Goal: Information Seeking & Learning: Compare options

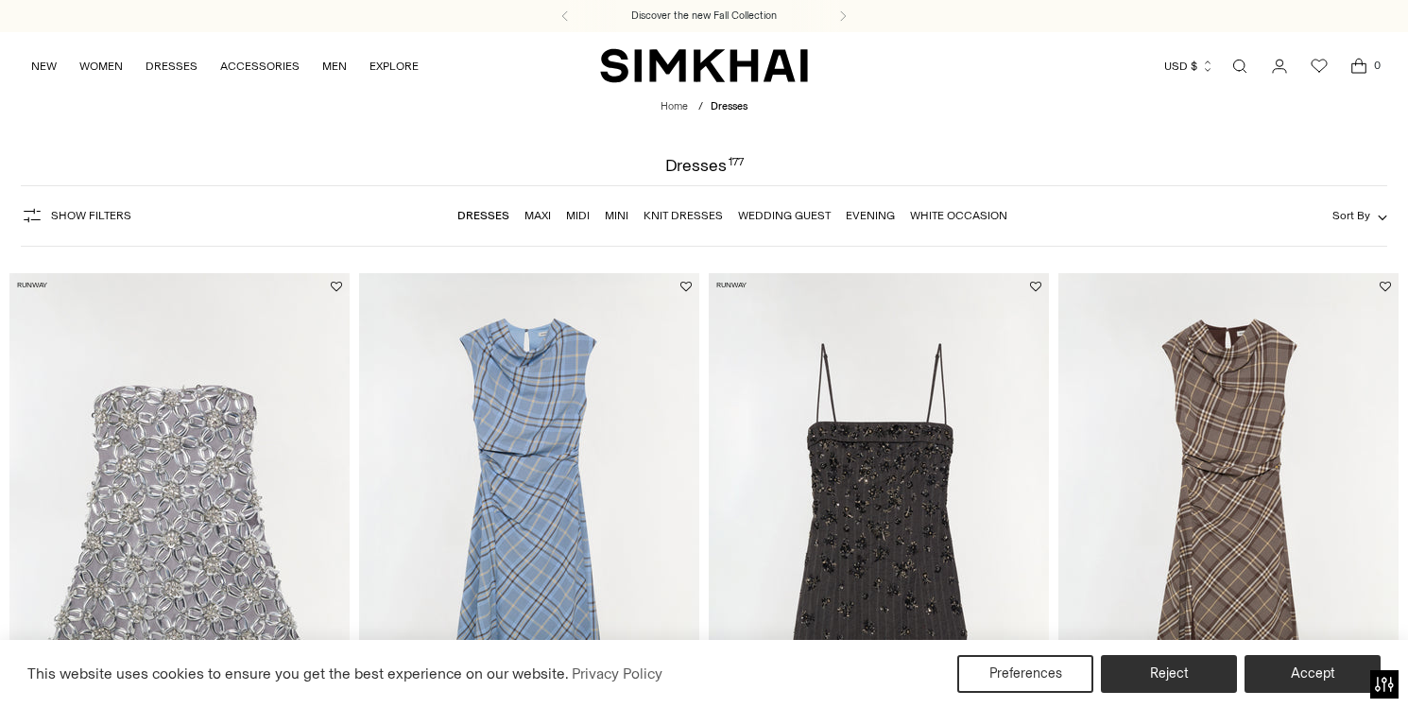
click at [762, 209] on link "Wedding Guest" at bounding box center [784, 215] width 93 height 13
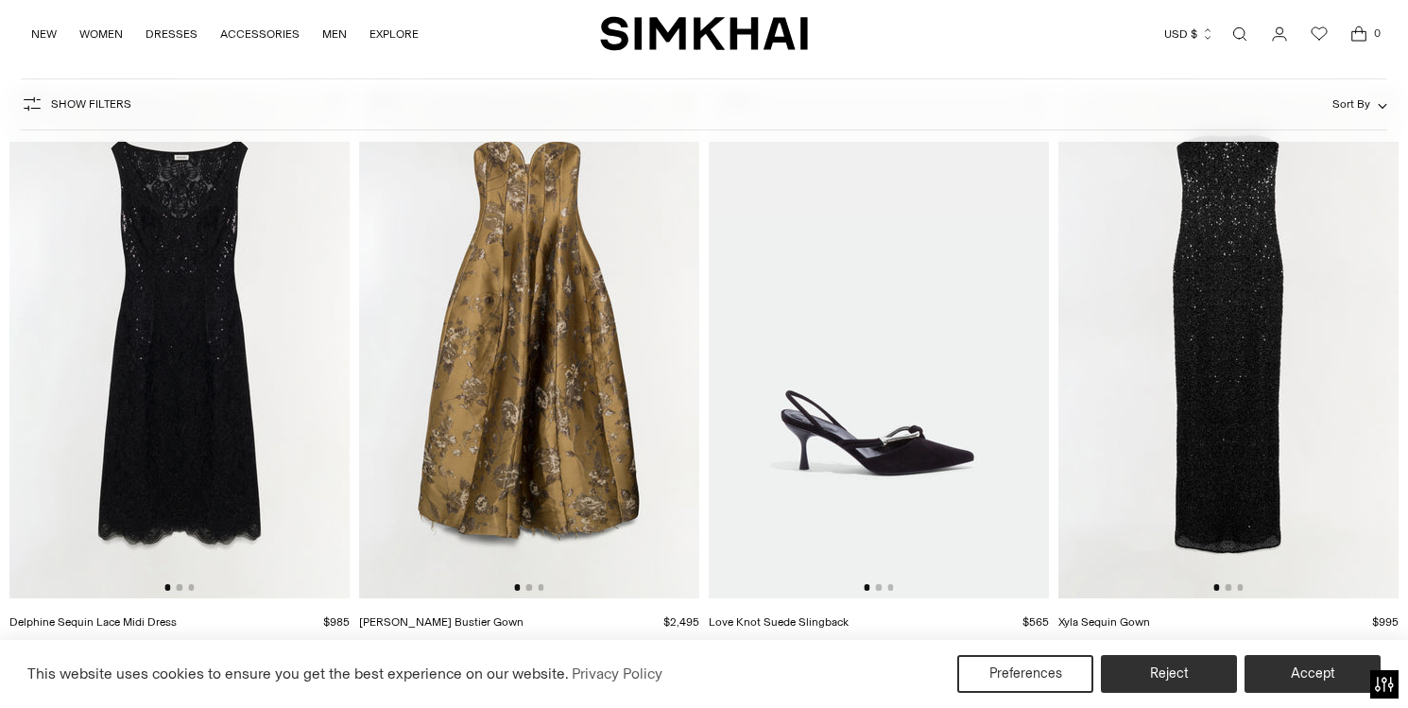
scroll to position [5, 0]
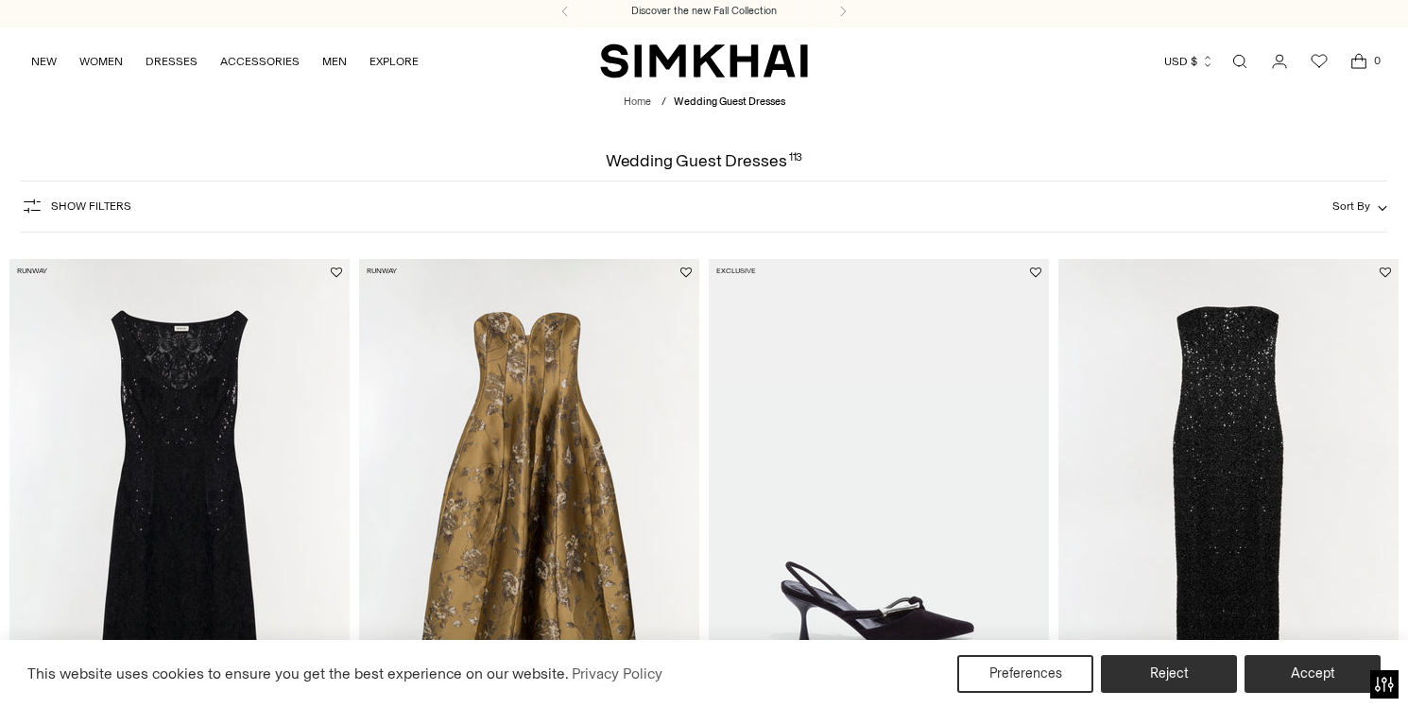
click at [1378, 198] on button "Sort By" at bounding box center [1359, 206] width 55 height 21
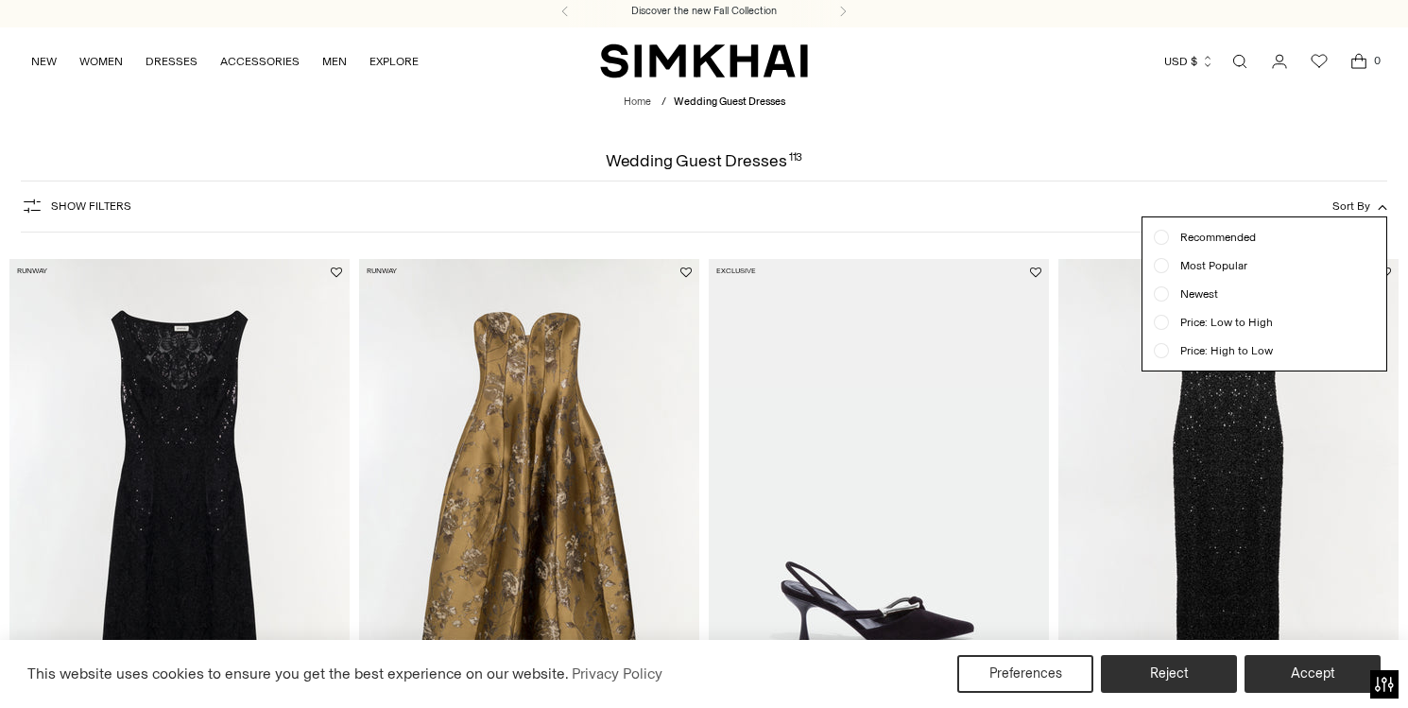
click at [1157, 261] on div at bounding box center [1161, 265] width 15 height 15
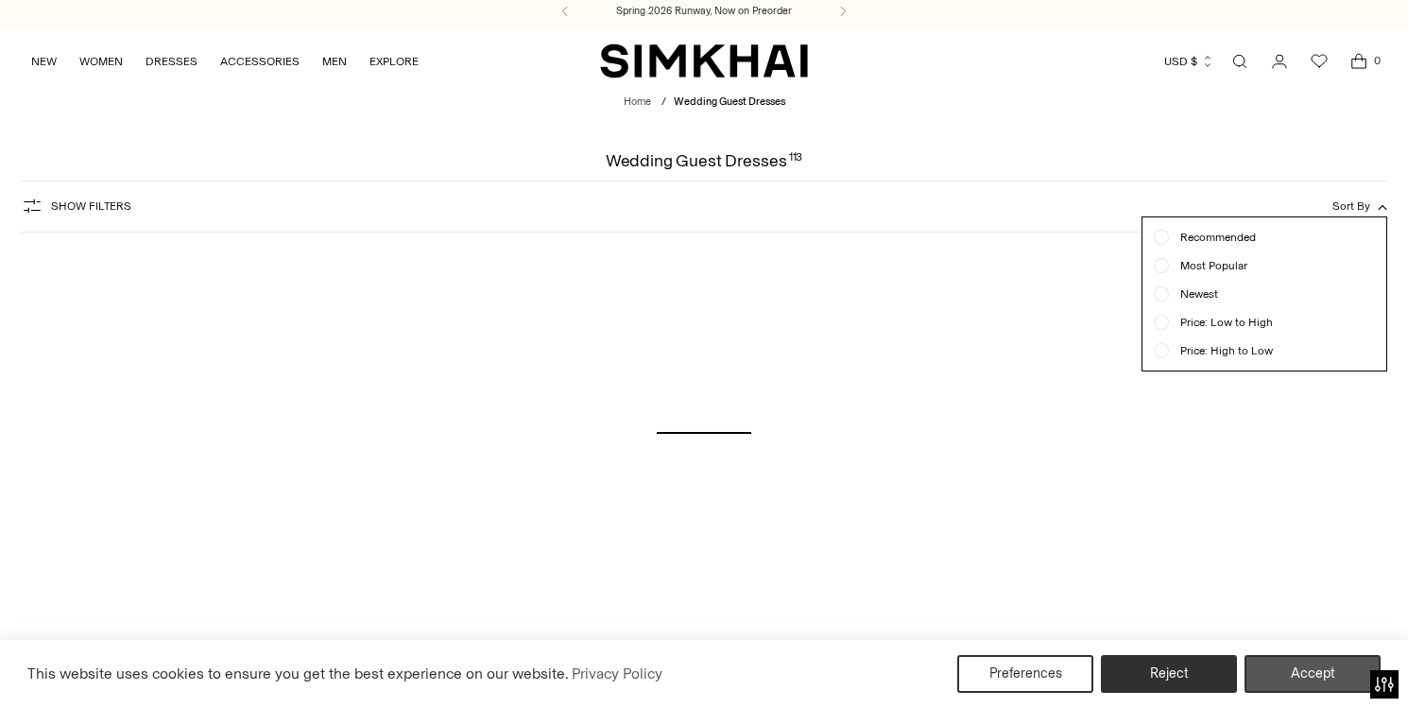
click at [1284, 679] on button "Accept" at bounding box center [1312, 674] width 136 height 38
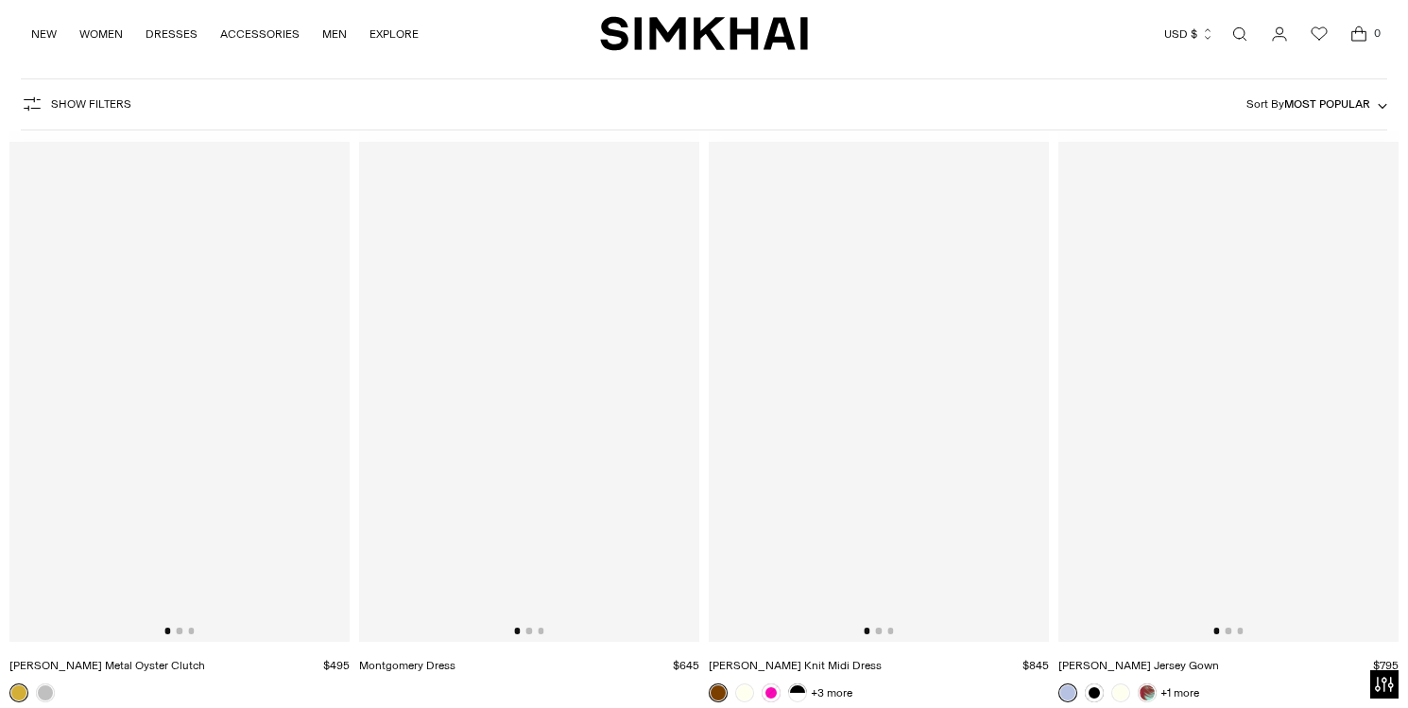
scroll to position [140, 0]
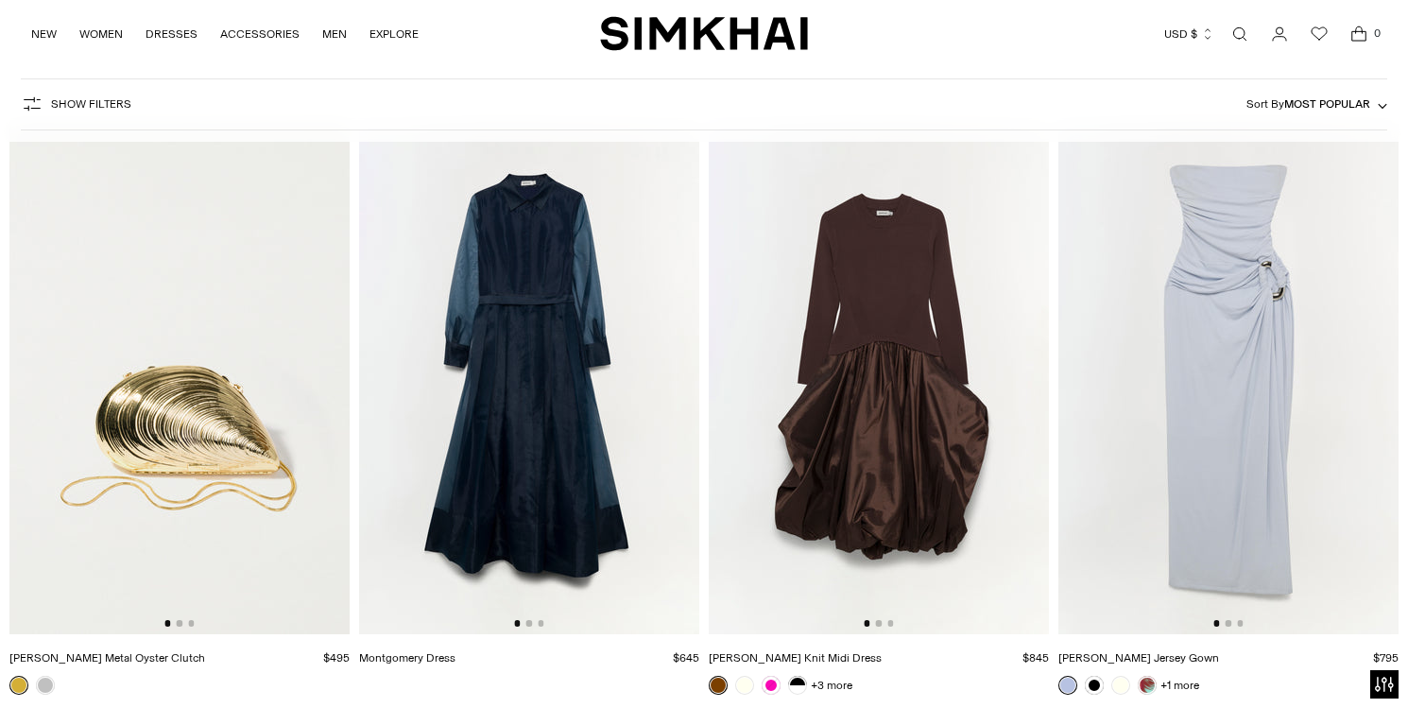
click at [659, 385] on img at bounding box center [529, 379] width 340 height 510
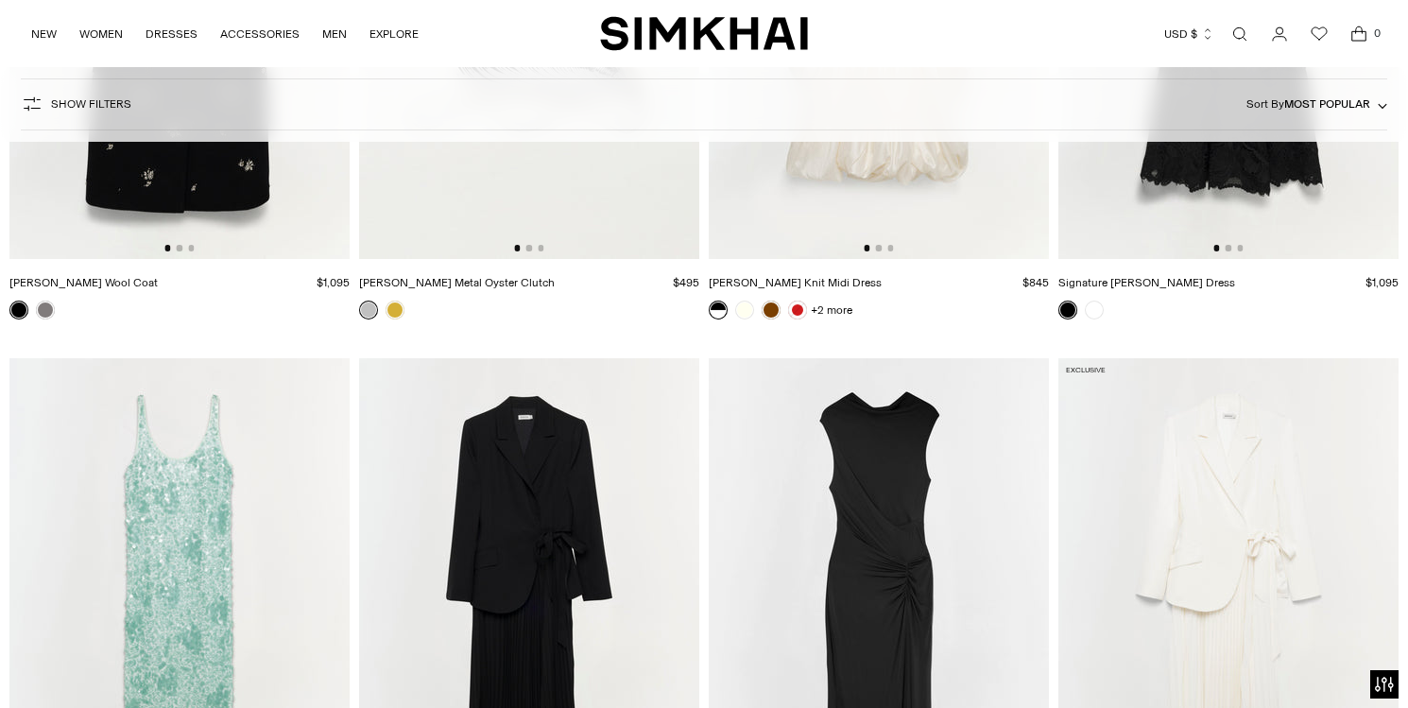
scroll to position [1353, 0]
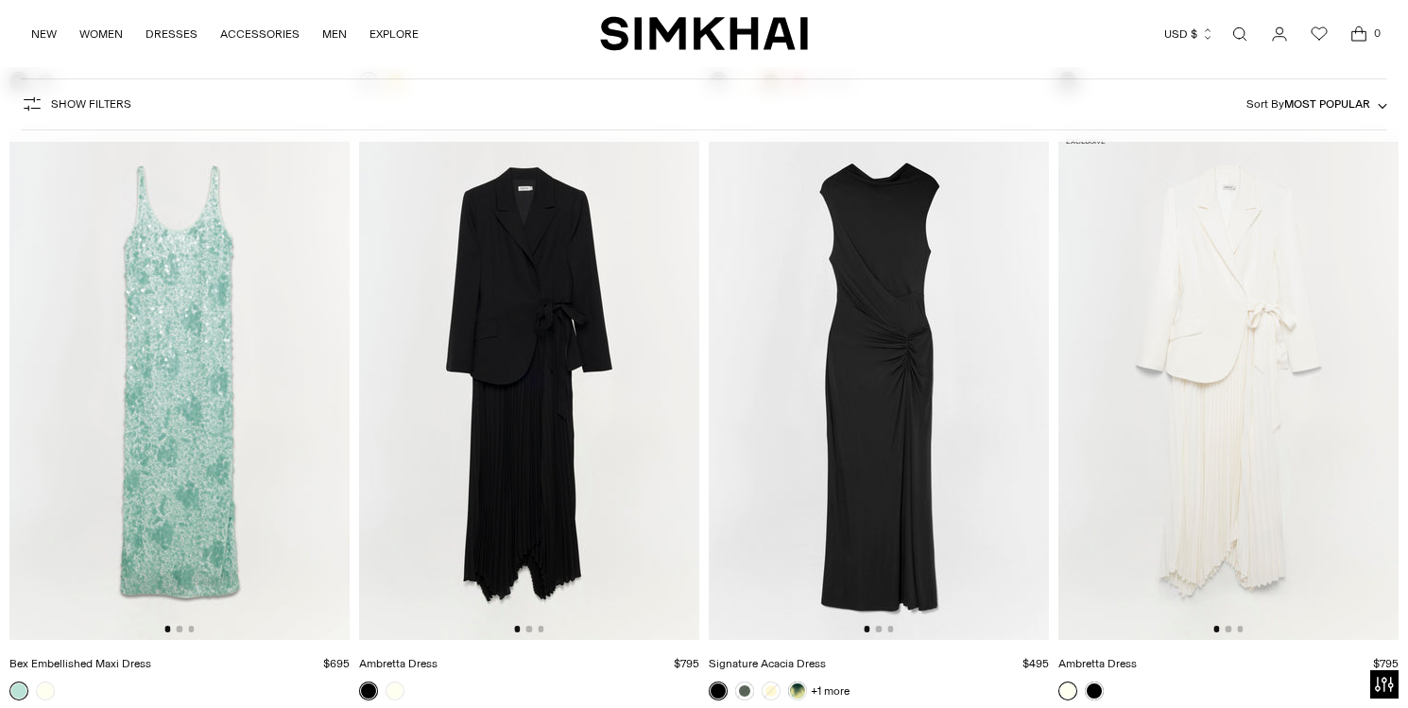
click at [674, 373] on img at bounding box center [529, 384] width 340 height 510
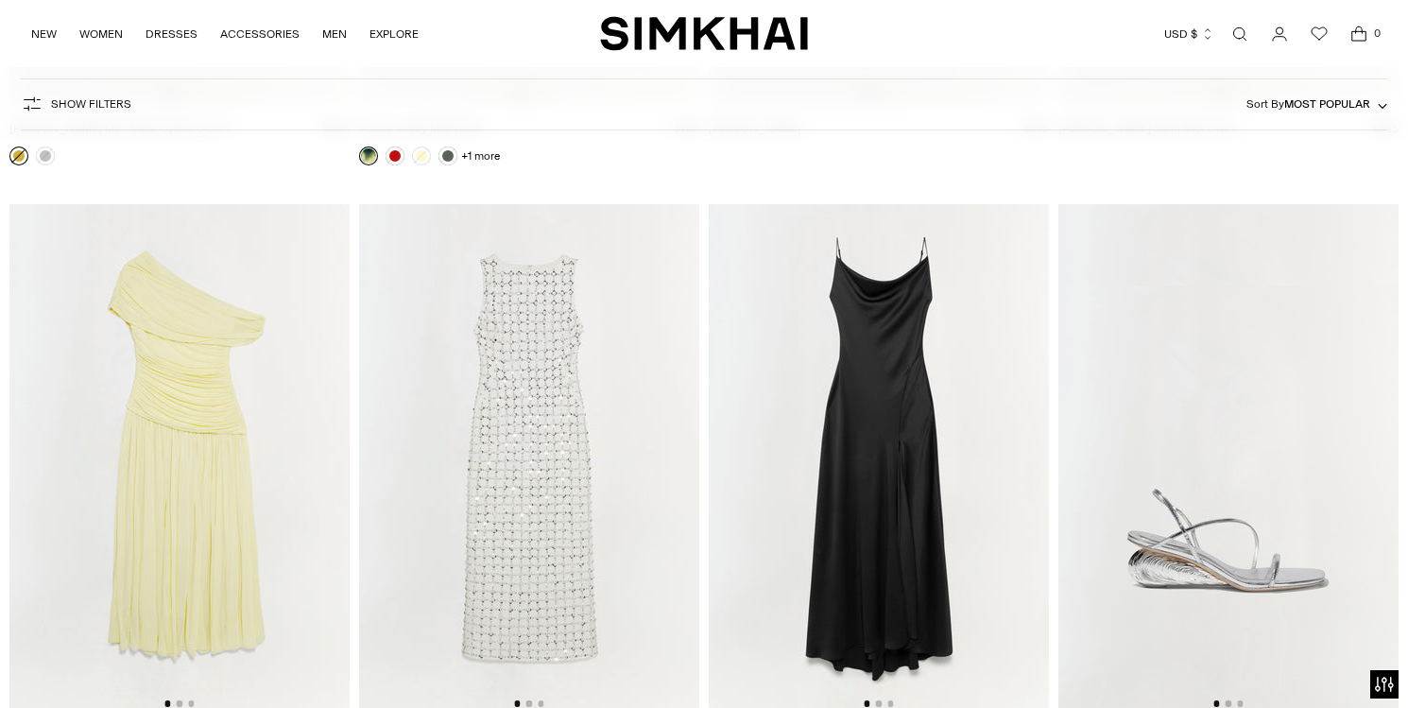
scroll to position [5538, 0]
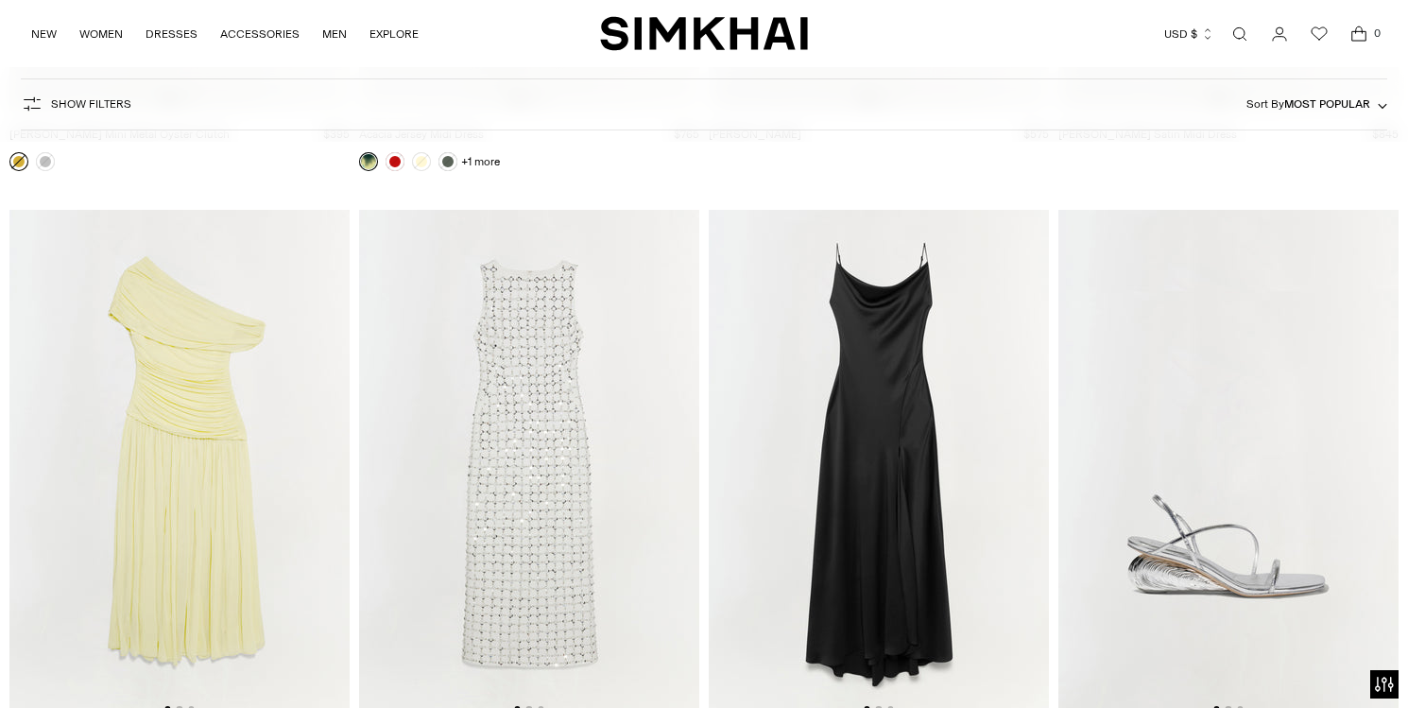
click at [968, 448] on img at bounding box center [879, 465] width 340 height 510
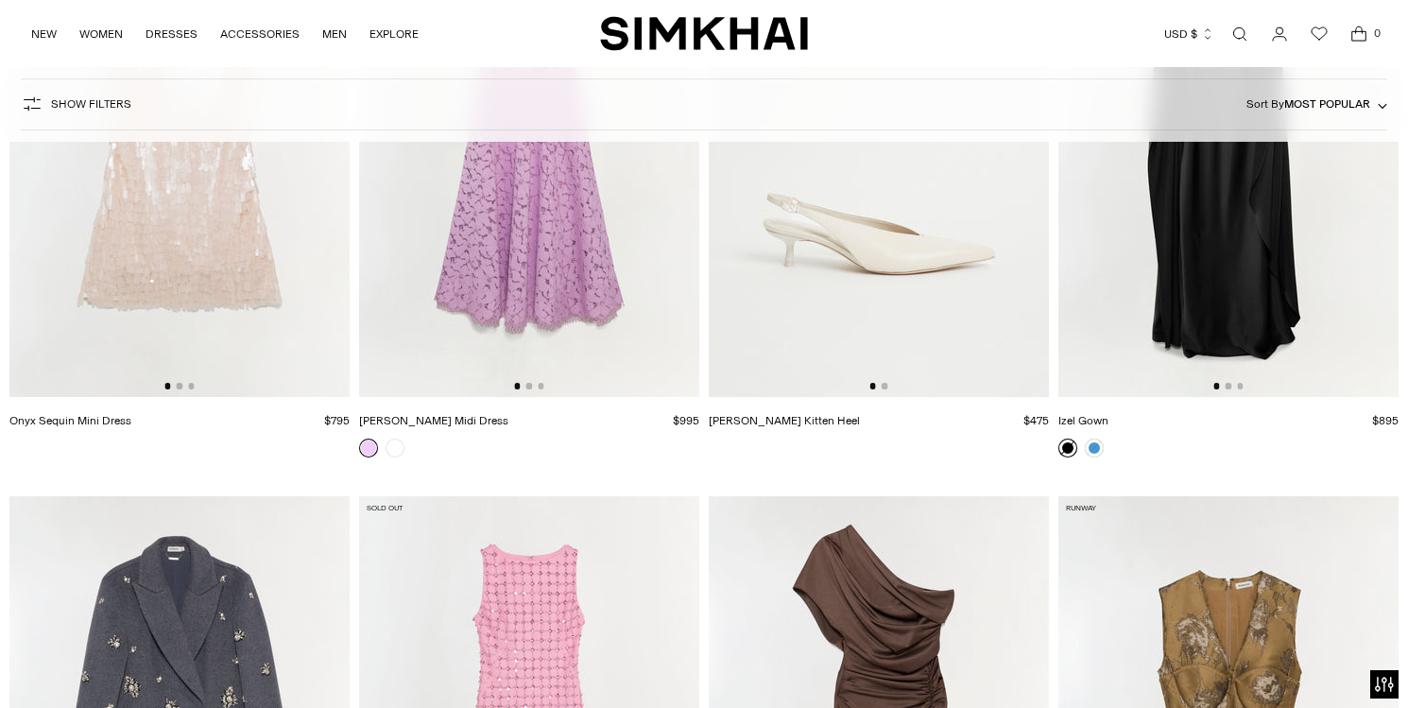
scroll to position [8171, 0]
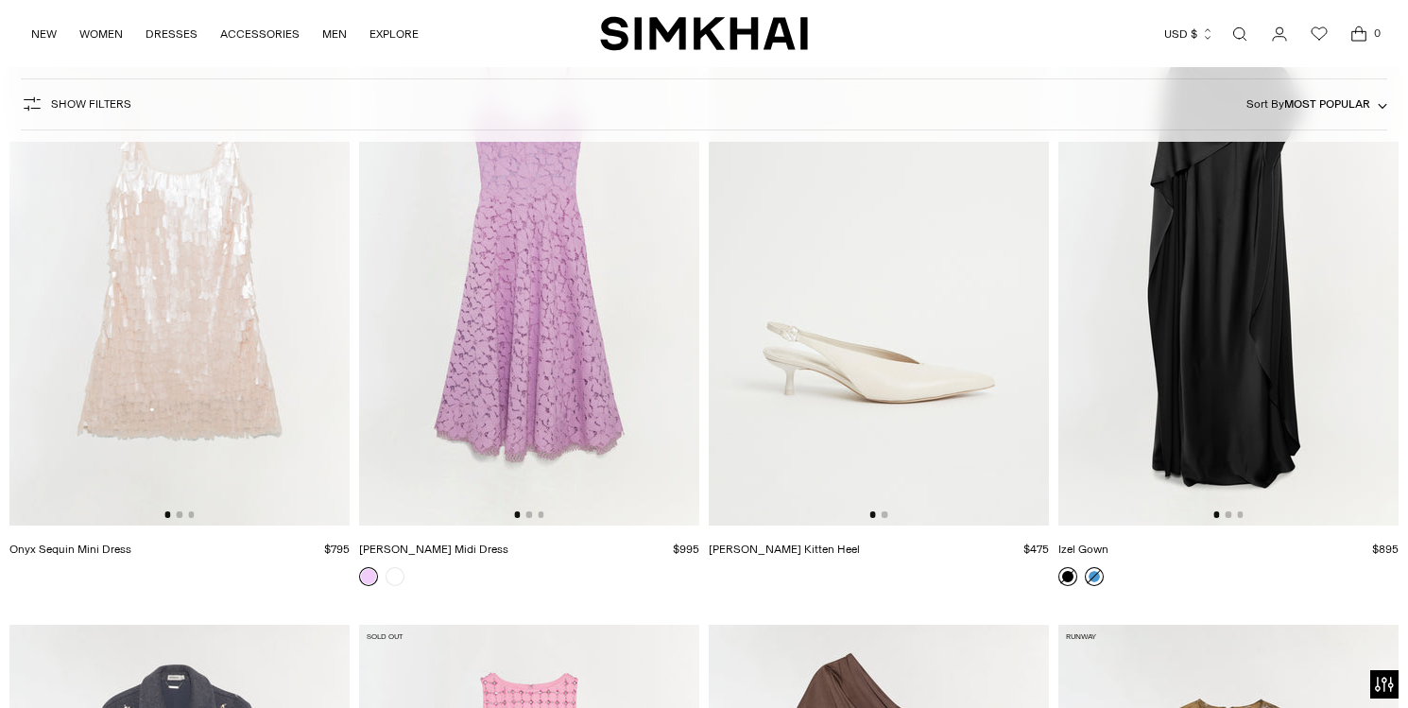
click at [1097, 573] on link at bounding box center [1094, 576] width 19 height 19
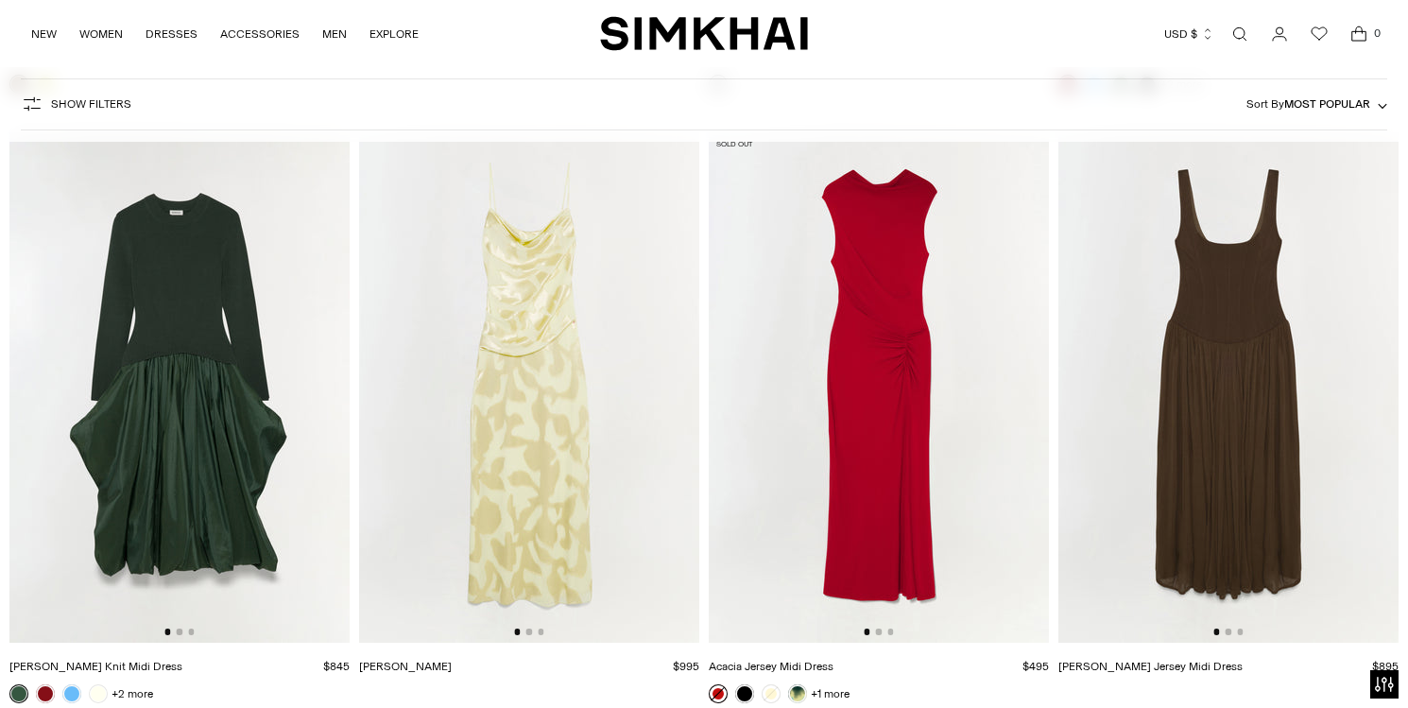
scroll to position [10497, 0]
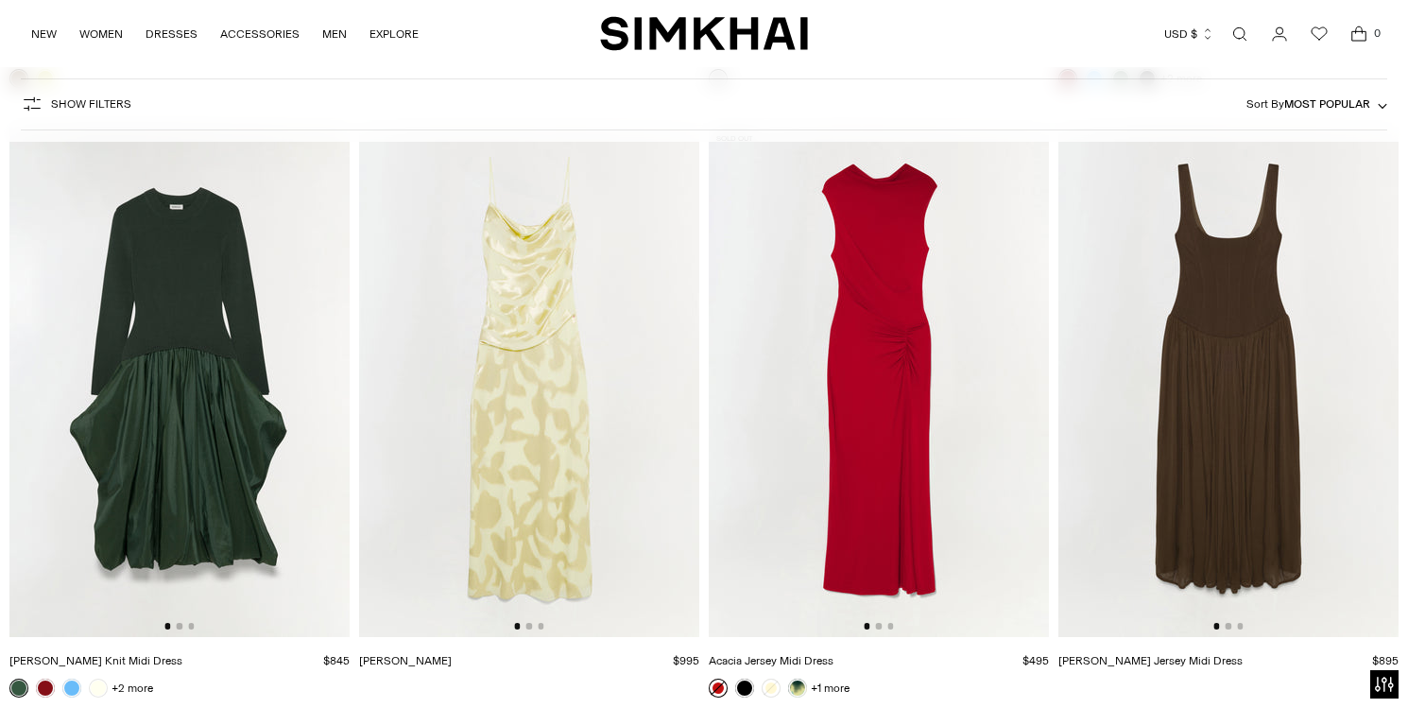
click at [598, 402] on img at bounding box center [529, 382] width 340 height 510
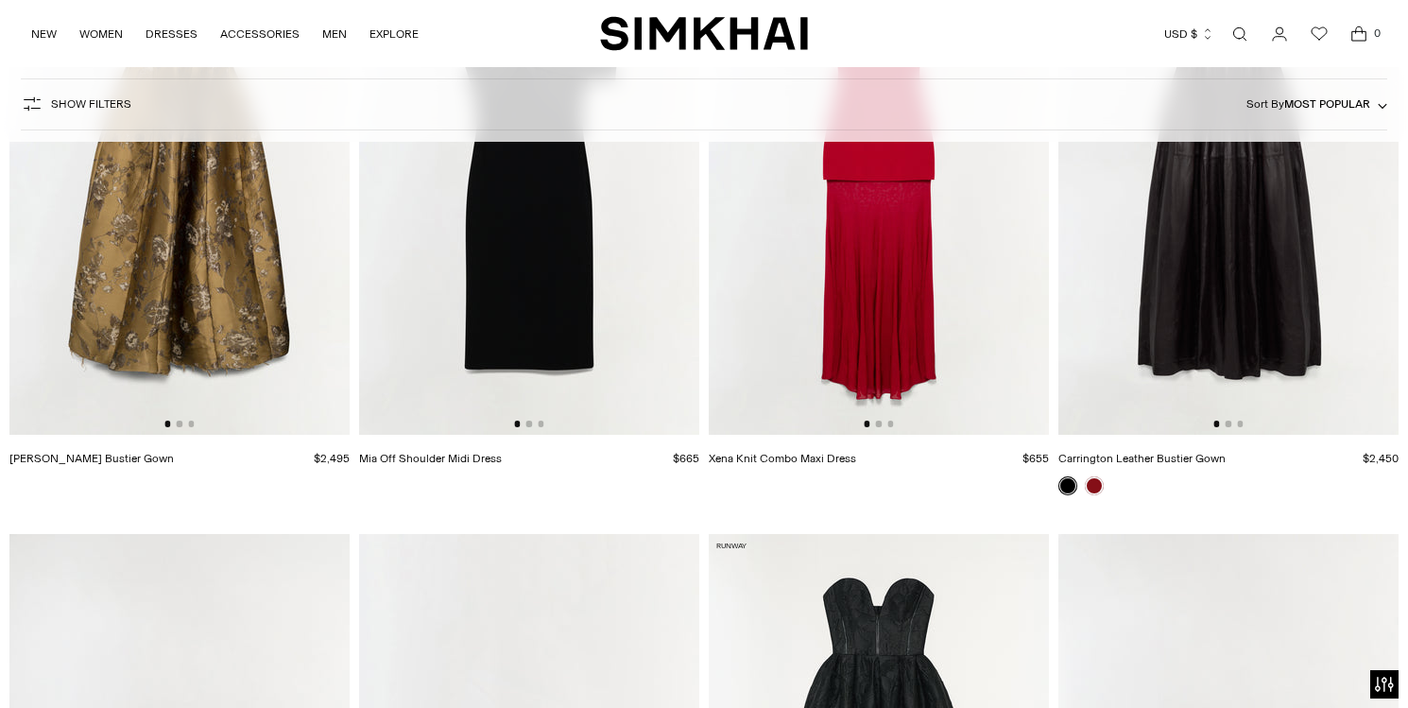
click at [146, 368] on img at bounding box center [179, 179] width 340 height 510
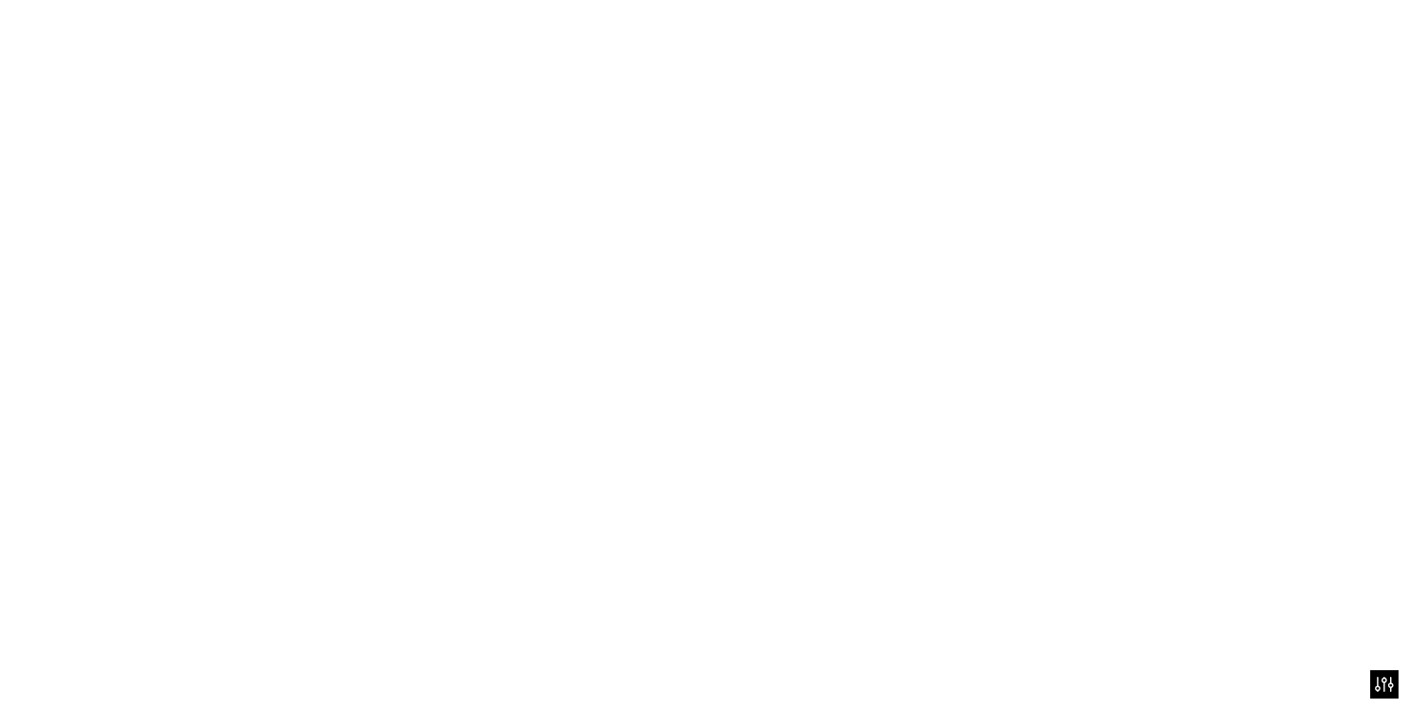
scroll to position [13145, 0]
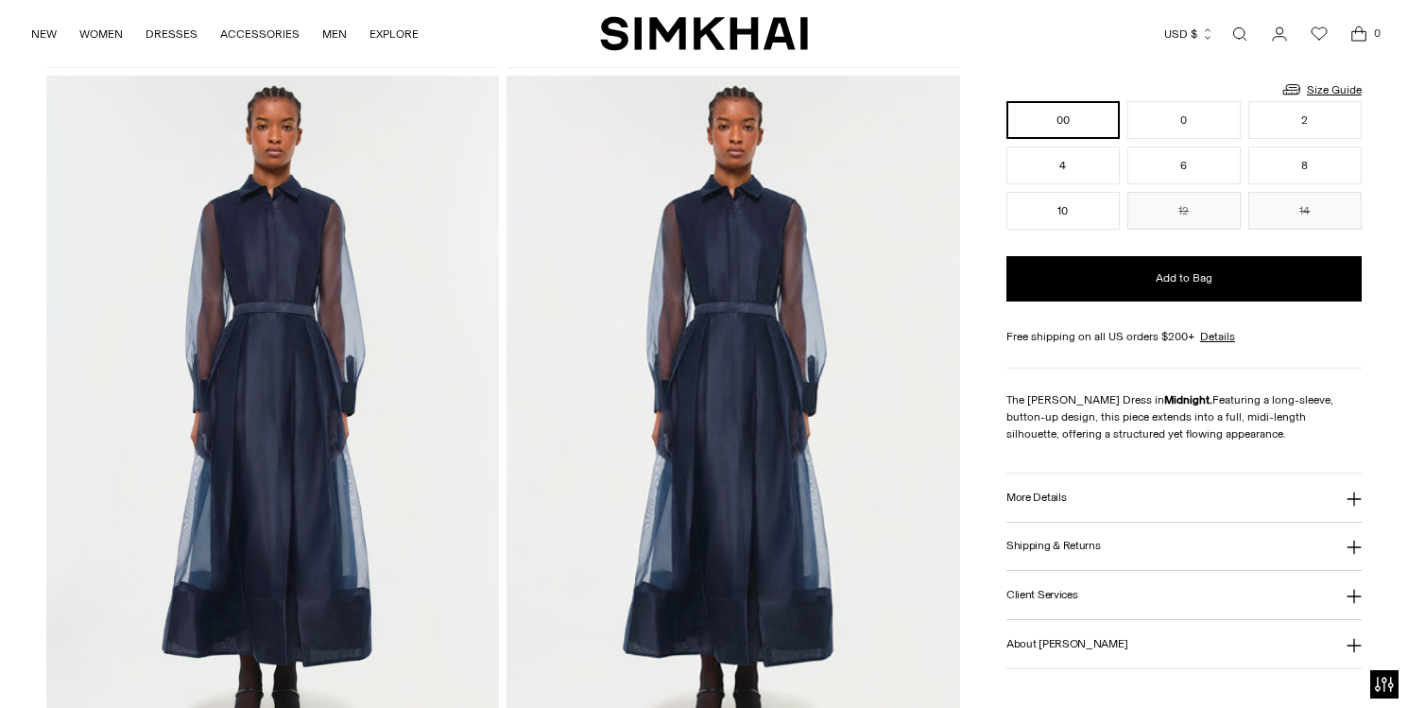
scroll to position [1437, 0]
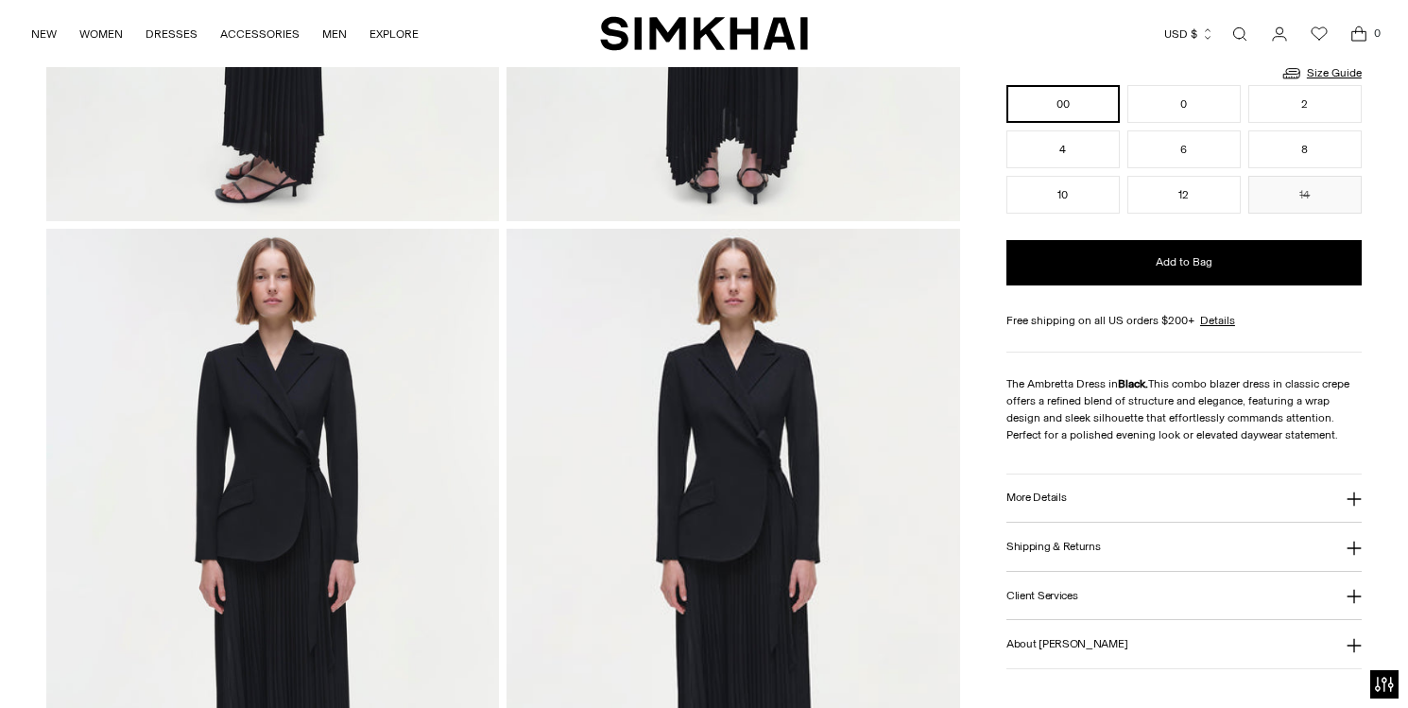
scroll to position [1343, 0]
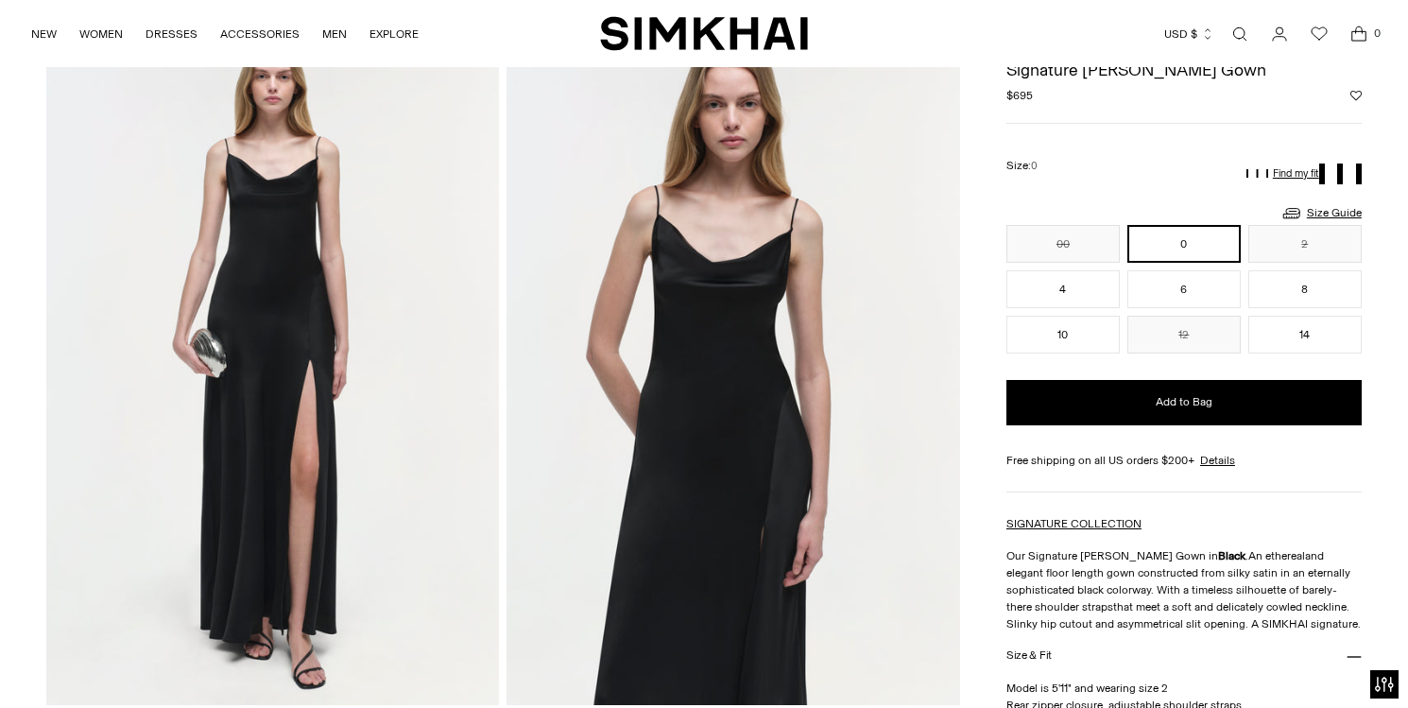
scroll to position [128, 0]
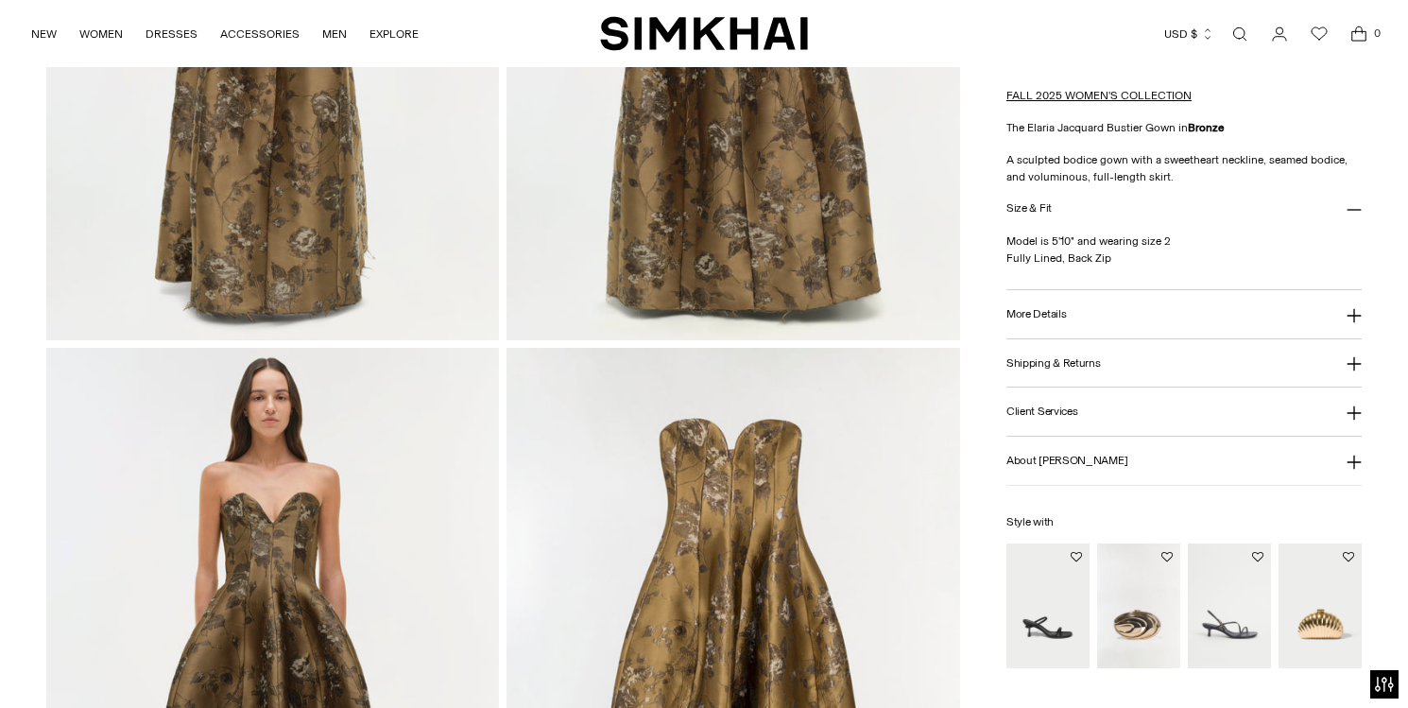
scroll to position [1225, 0]
